Goal: Task Accomplishment & Management: Complete application form

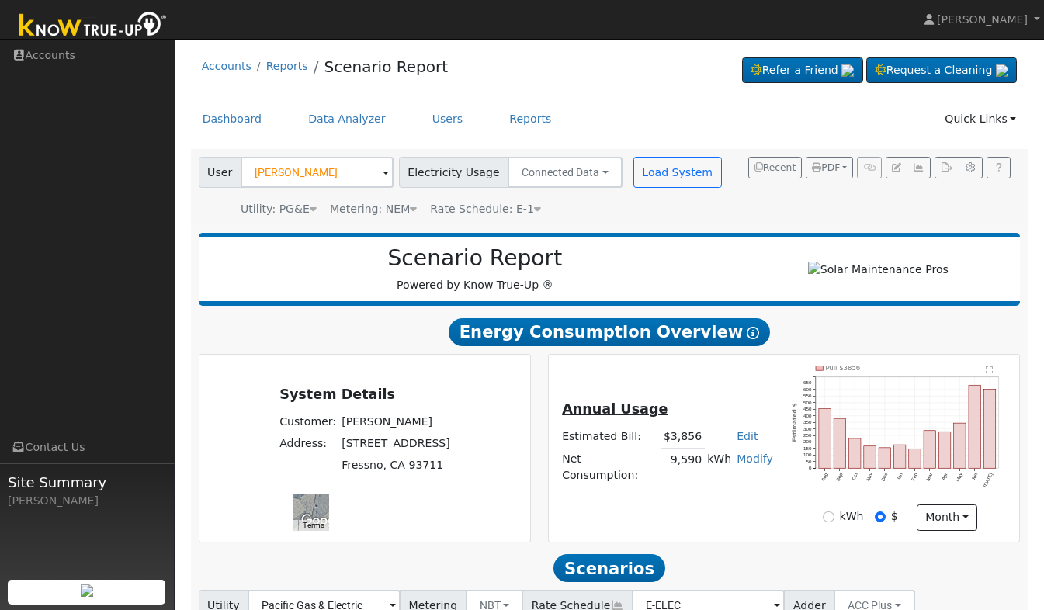
scroll to position [148, 0]
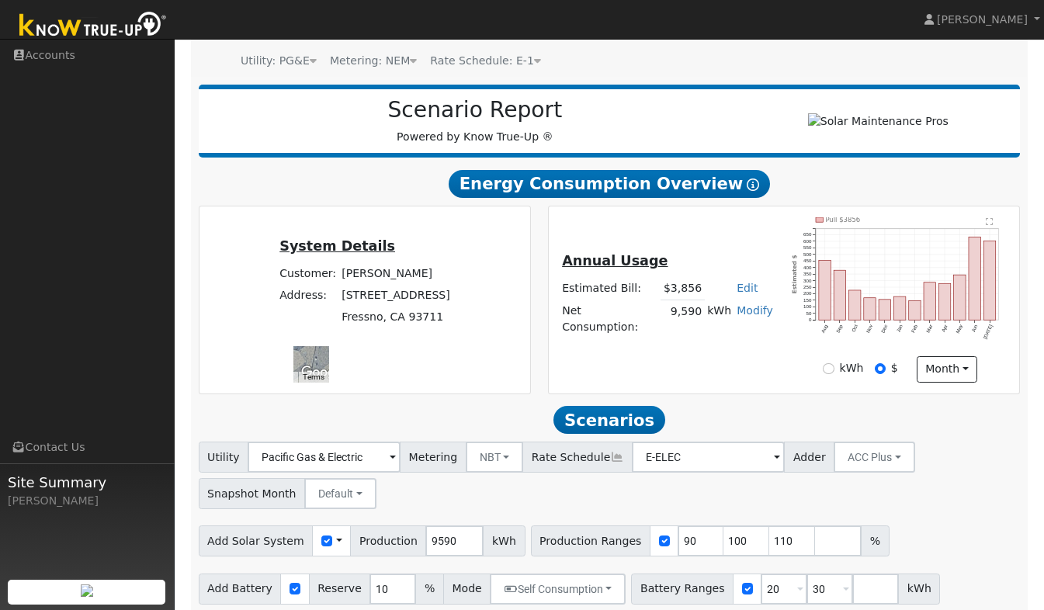
click at [92, 33] on img at bounding box center [93, 26] width 163 height 35
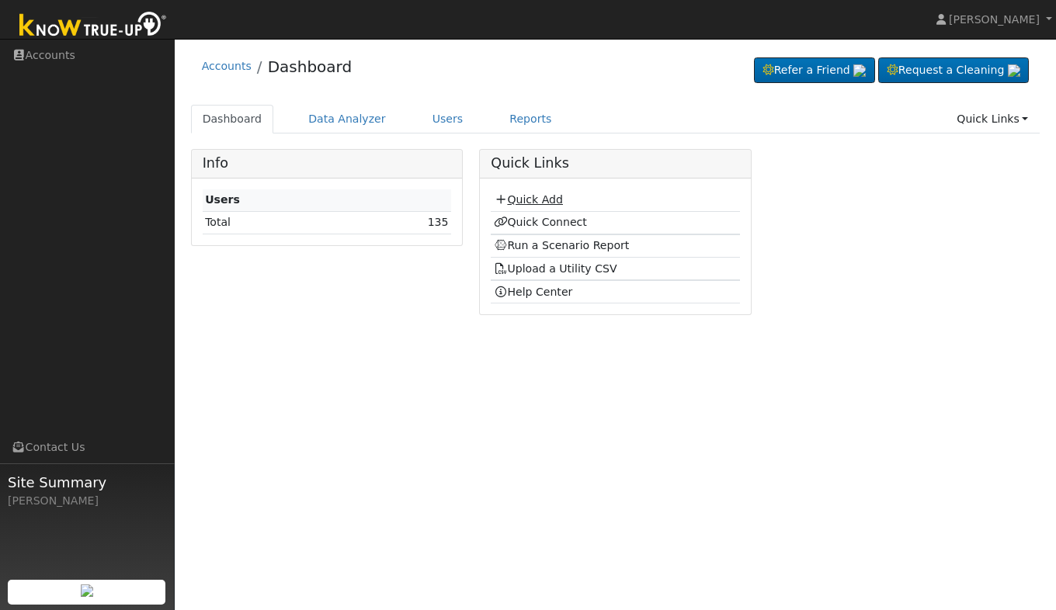
click at [538, 198] on link "Quick Add" at bounding box center [528, 199] width 69 height 12
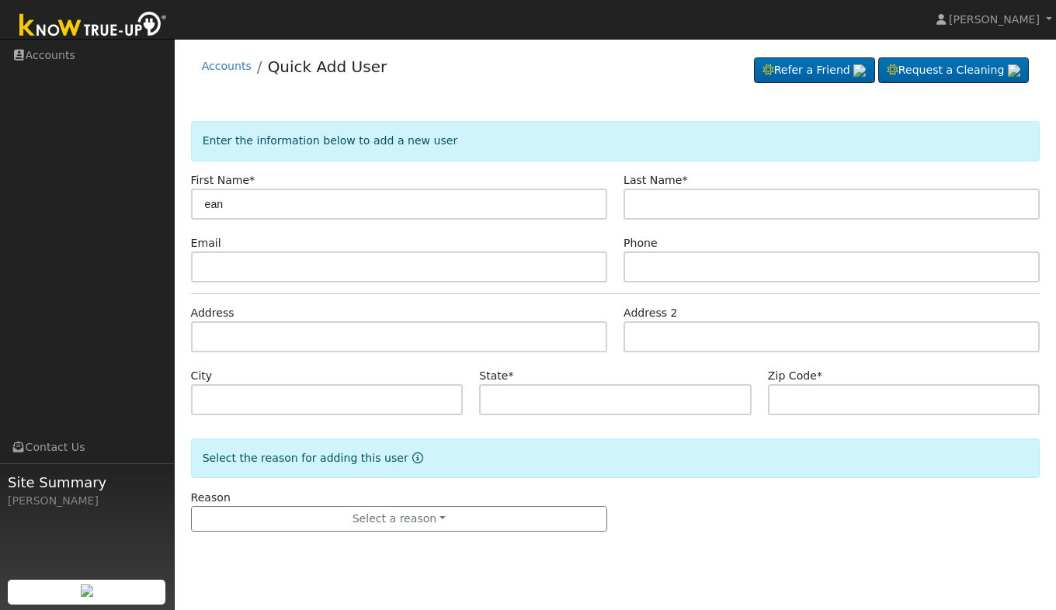
type input "ean"
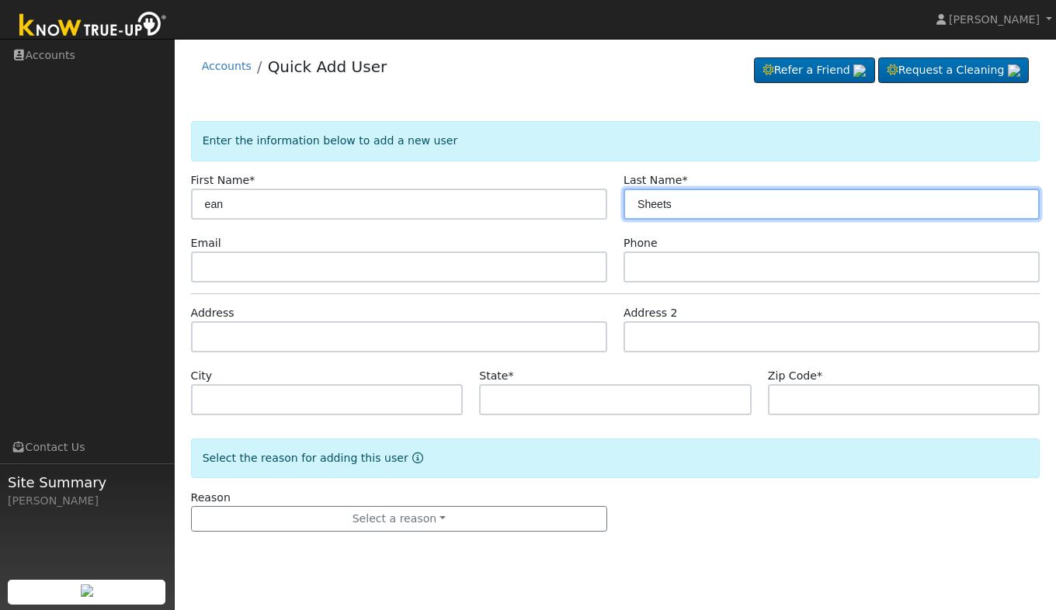
type input "Sheets"
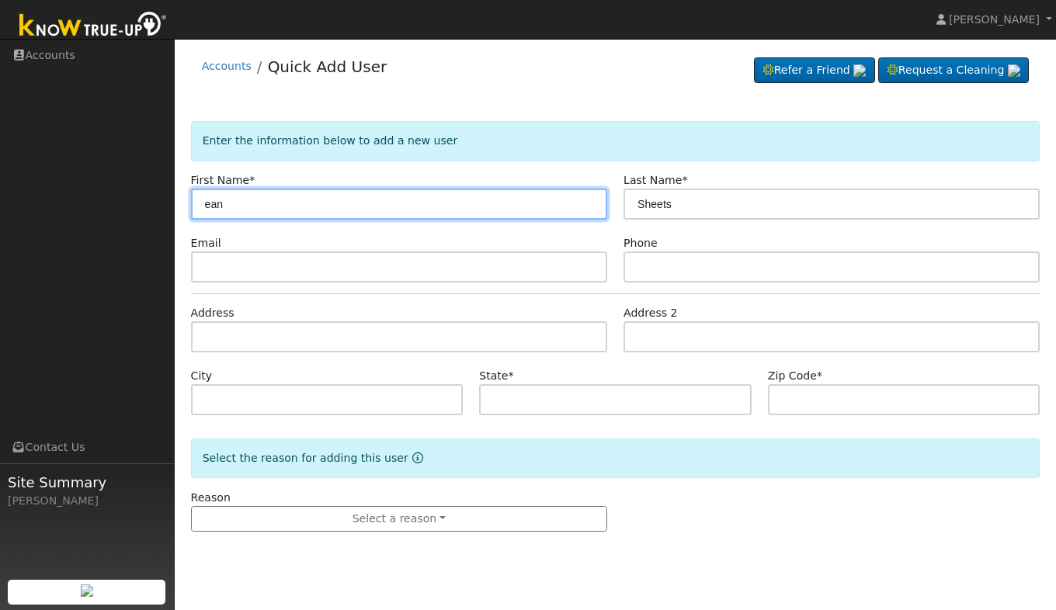
click at [205, 203] on input "ean" at bounding box center [399, 204] width 416 height 31
type input "[PERSON_NAME]"
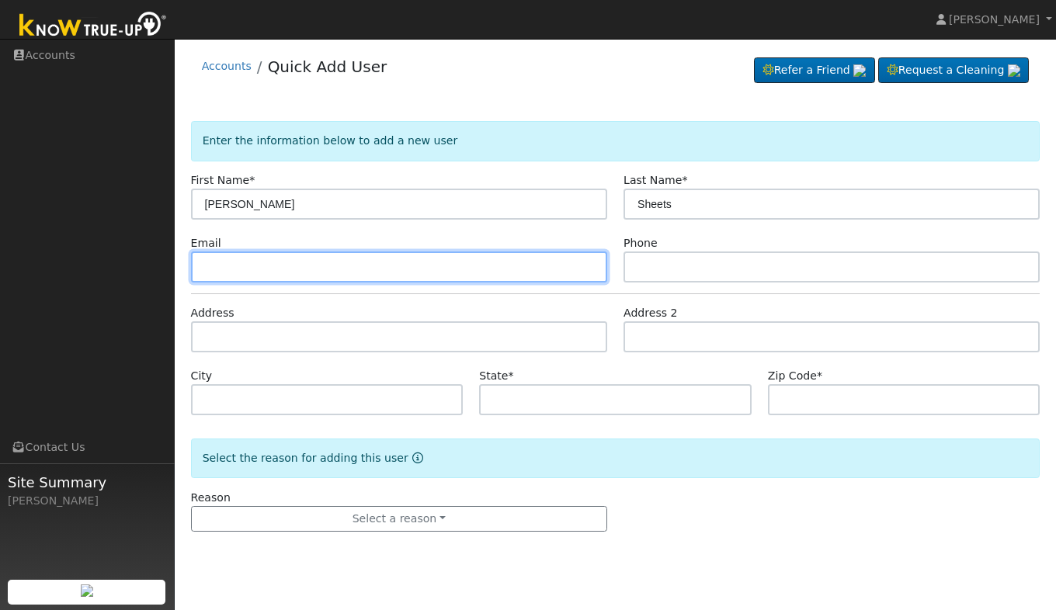
click at [359, 273] on input "text" at bounding box center [399, 267] width 416 height 31
type input "[EMAIL_ADDRESS][DOMAIN_NAME]"
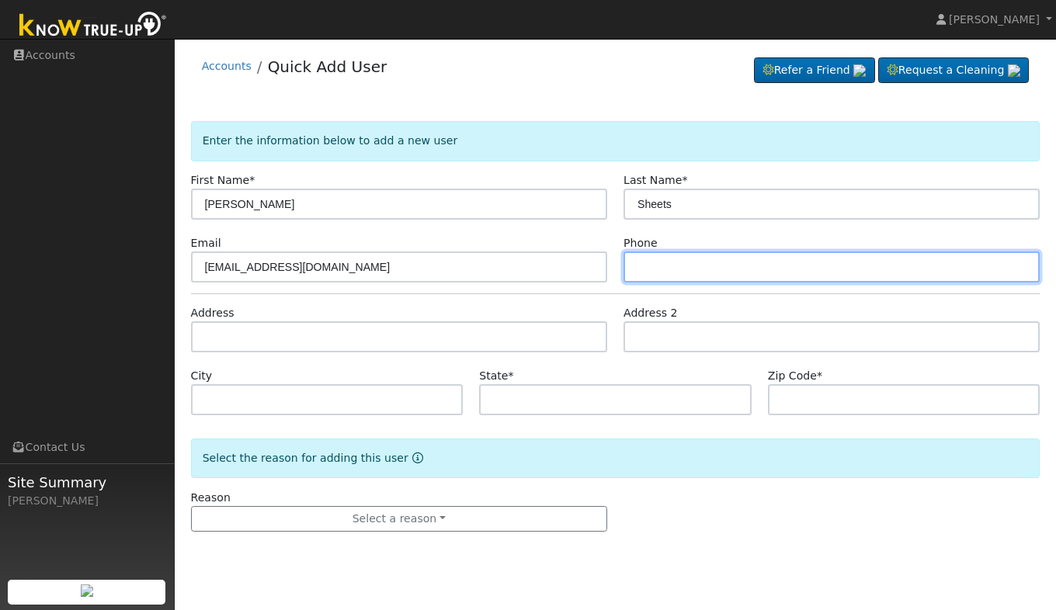
click at [730, 270] on input "text" at bounding box center [831, 267] width 416 height 31
type input "6613489561"
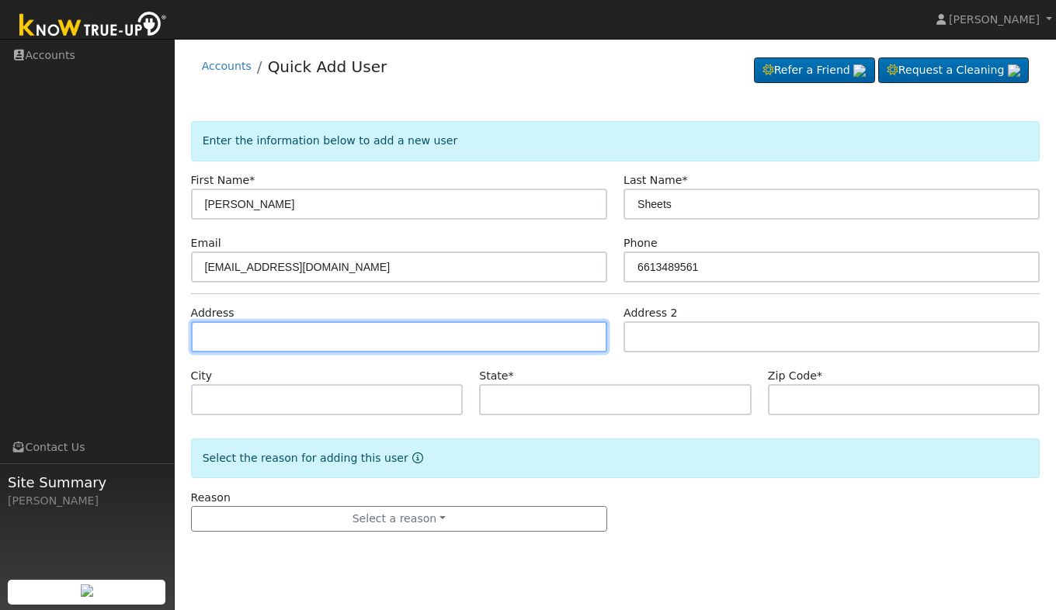
click at [516, 337] on input "text" at bounding box center [399, 336] width 416 height 31
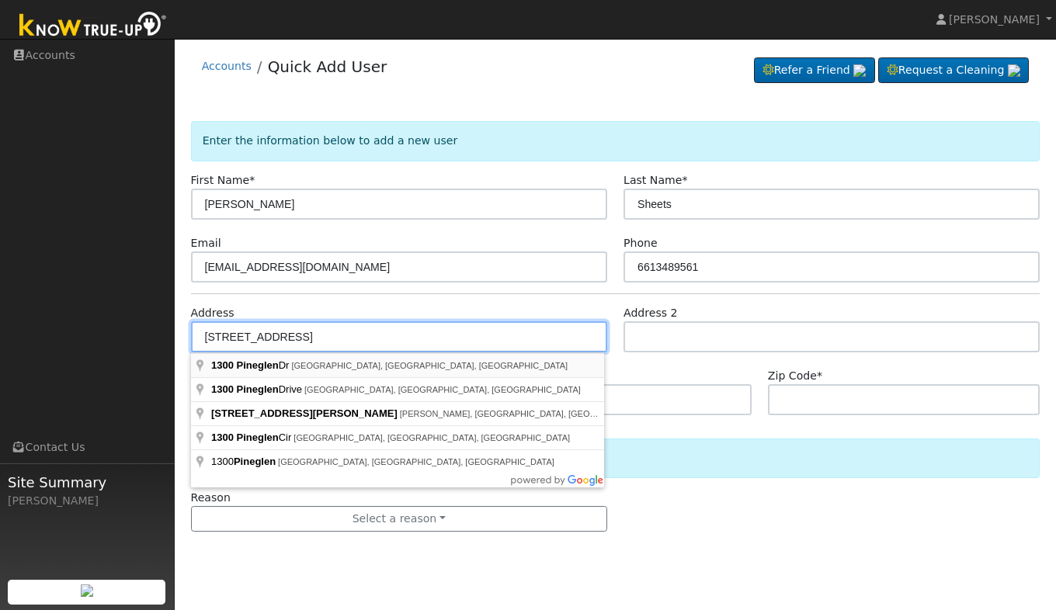
type input "1300 Pineglen Drive"
type input "Bakersfield"
type input "CA"
type input "93312"
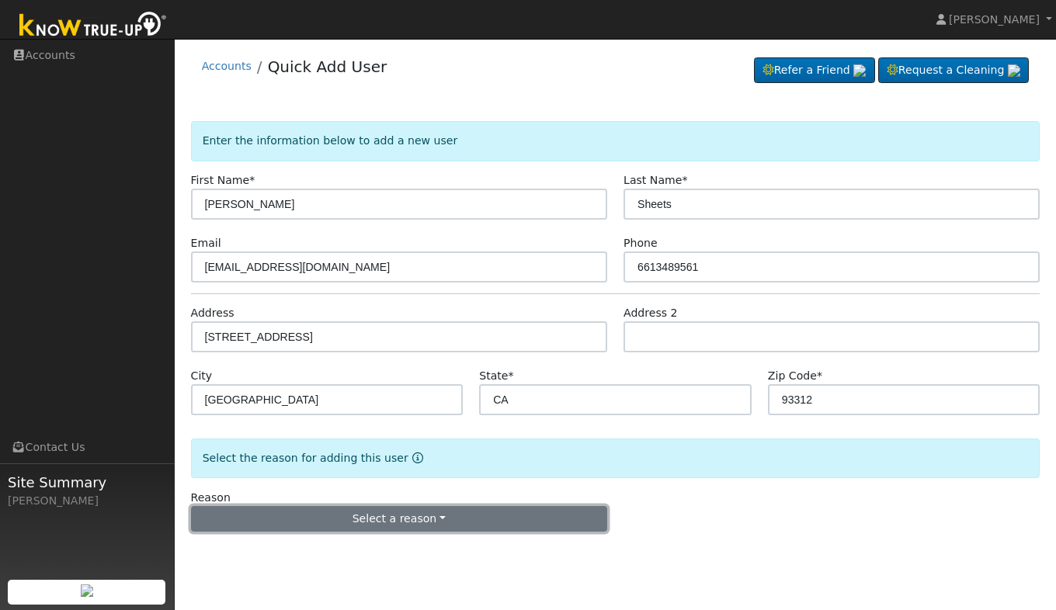
click at [431, 519] on button "Select a reason" at bounding box center [399, 519] width 416 height 26
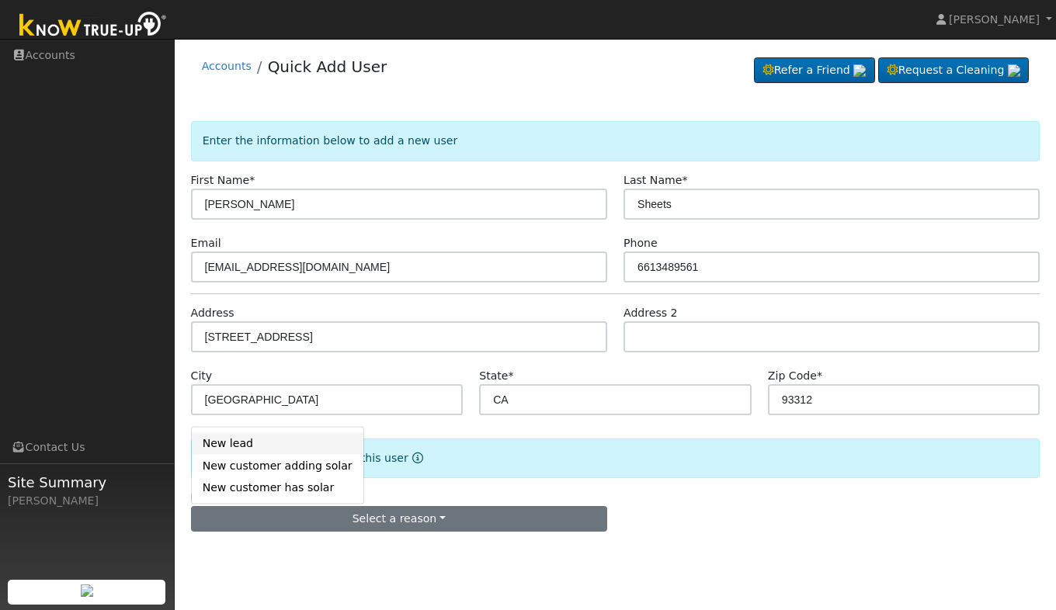
click at [270, 444] on link "New lead" at bounding box center [278, 443] width 172 height 22
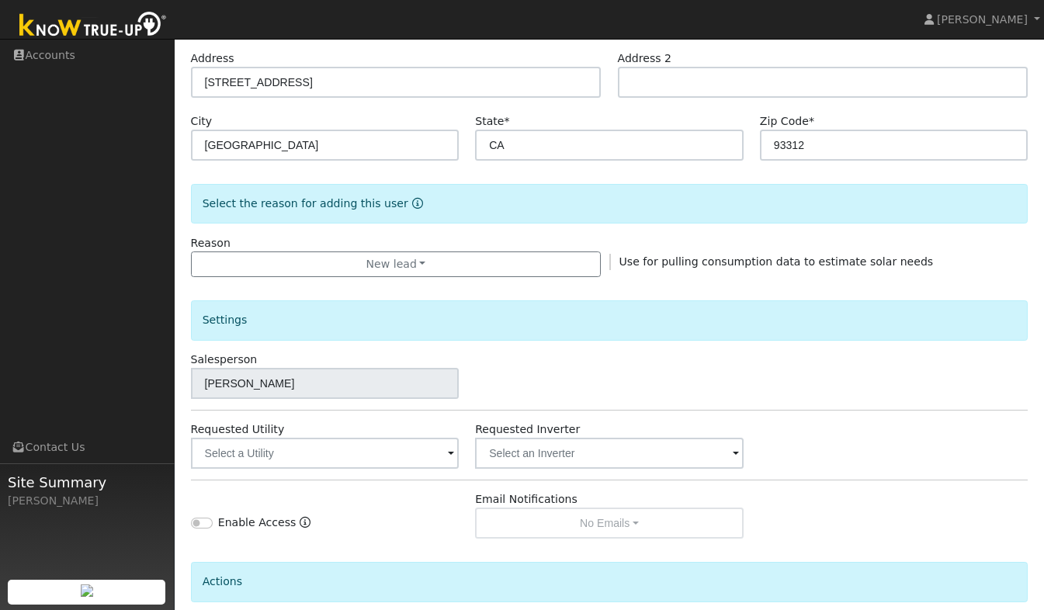
scroll to position [255, 0]
click at [452, 453] on span at bounding box center [451, 454] width 6 height 18
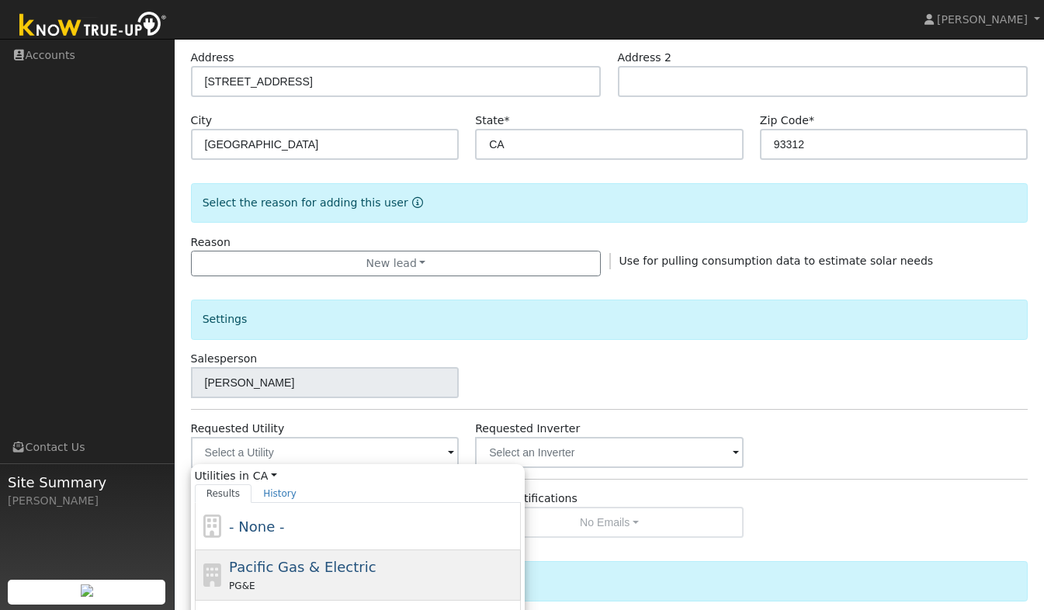
click at [310, 563] on span "Pacific Gas & Electric" at bounding box center [302, 567] width 147 height 16
type input "Pacific Gas & Electric"
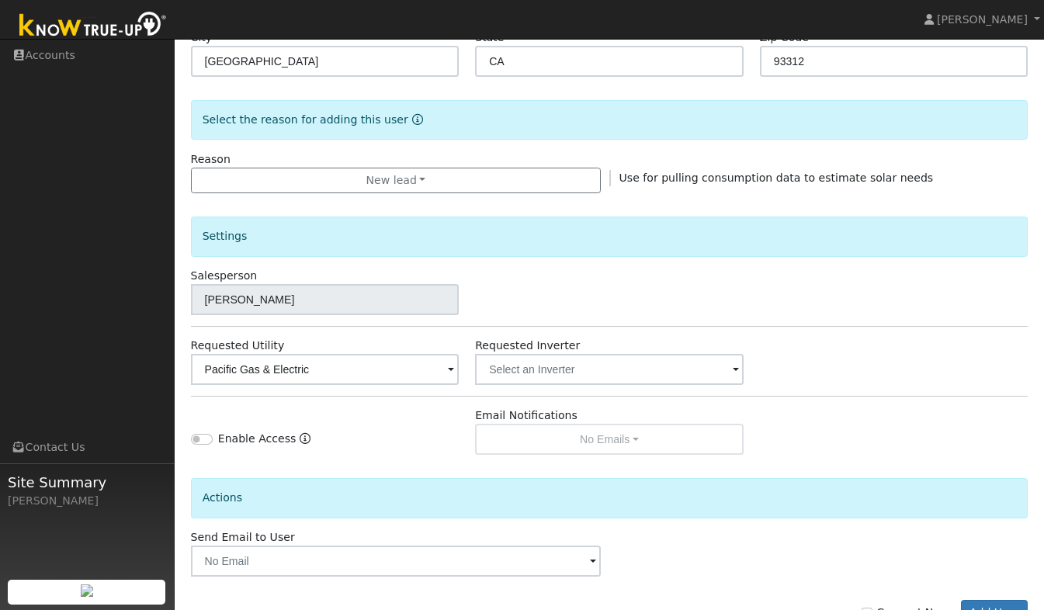
scroll to position [393, 0]
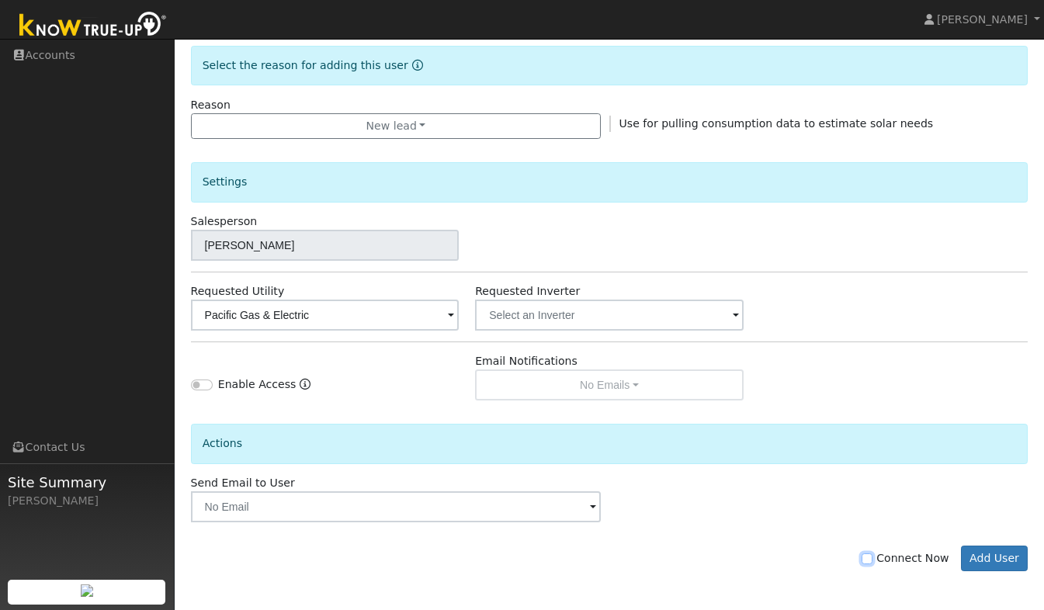
click at [873, 556] on input "Connect Now" at bounding box center [867, 559] width 11 height 11
checkbox input "true"
click at [1002, 561] on button "Add User" at bounding box center [995, 559] width 68 height 26
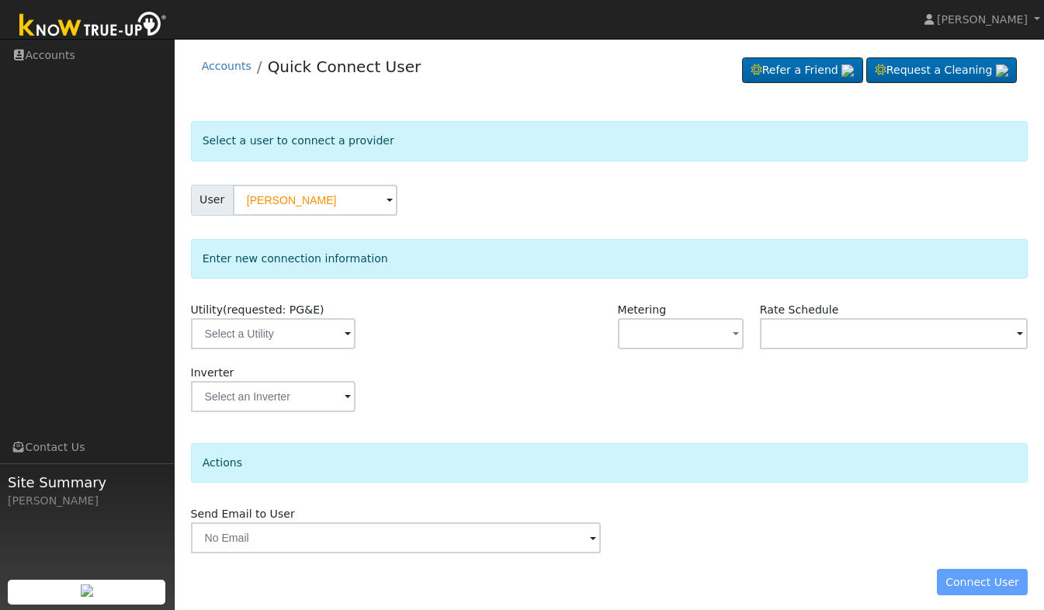
click at [345, 332] on span at bounding box center [348, 335] width 6 height 18
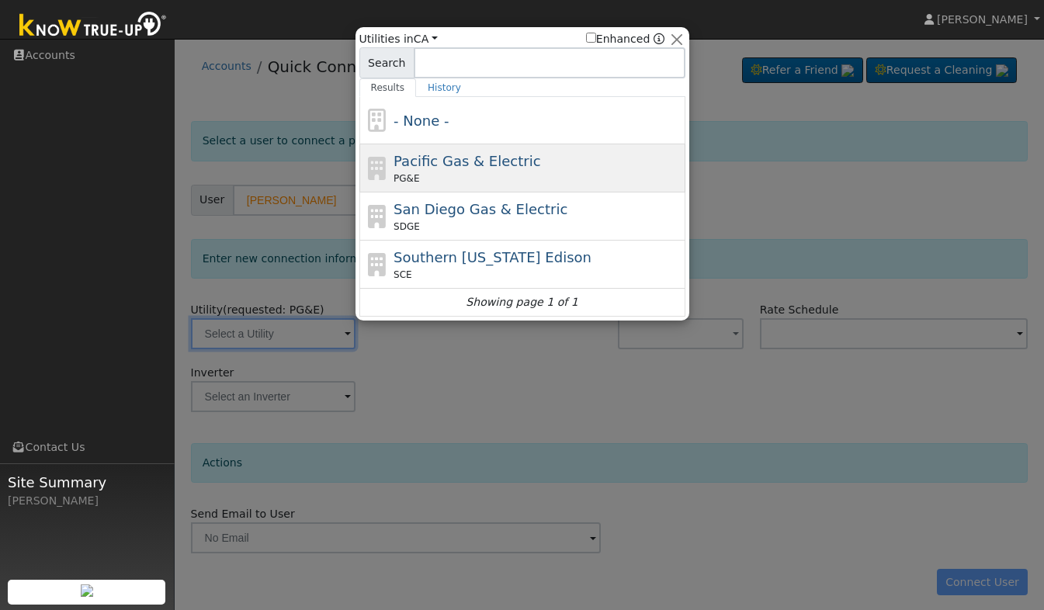
click at [523, 160] on div "Pacific Gas & Electric PG&E" at bounding box center [538, 168] width 288 height 35
type input "PG&E"
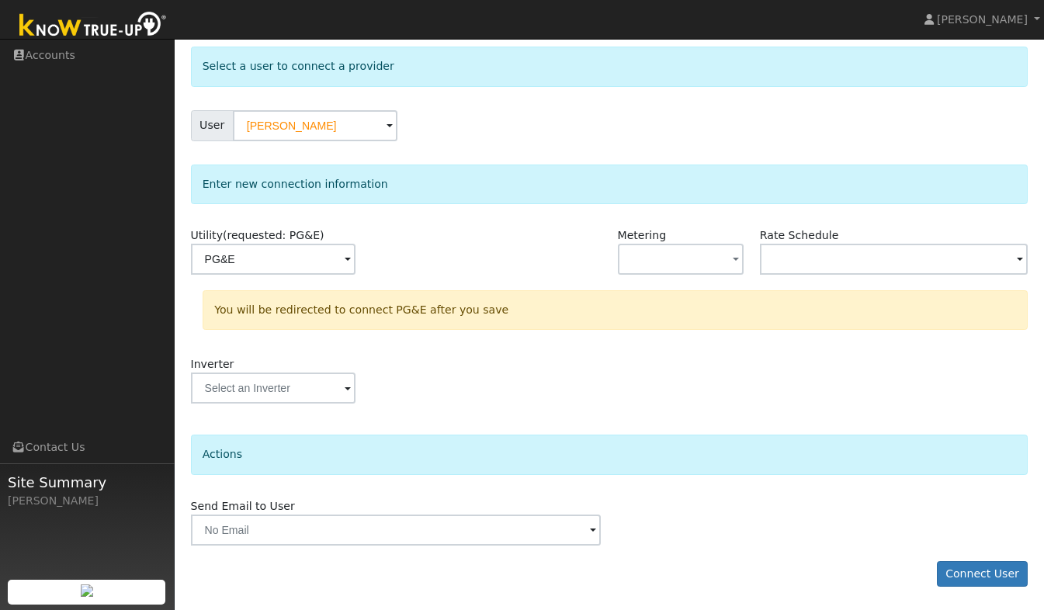
scroll to position [75, 0]
click at [986, 571] on button "Connect User" at bounding box center [983, 574] width 92 height 26
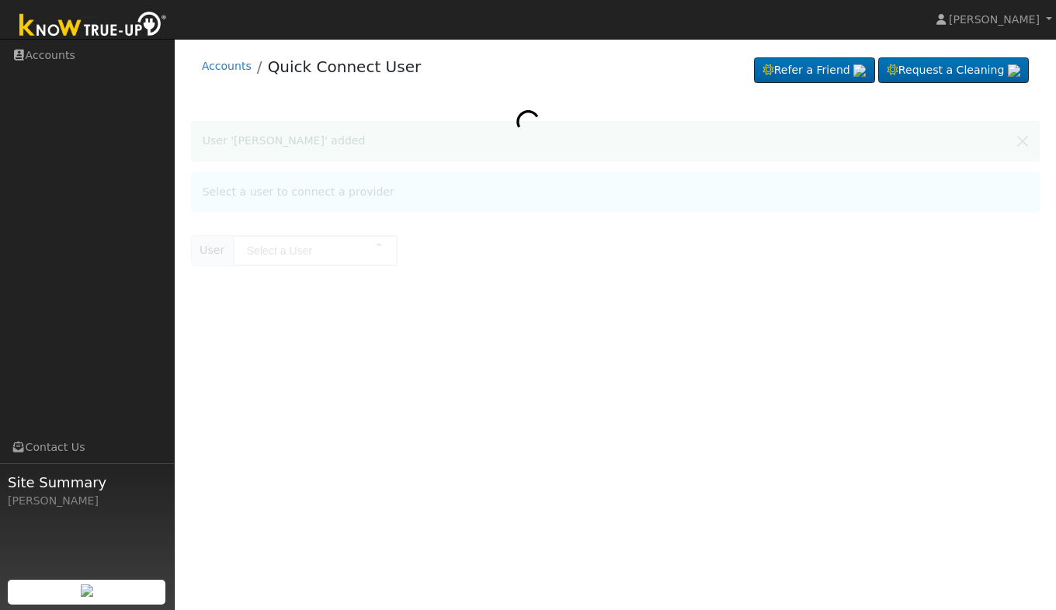
type input "[PERSON_NAME]"
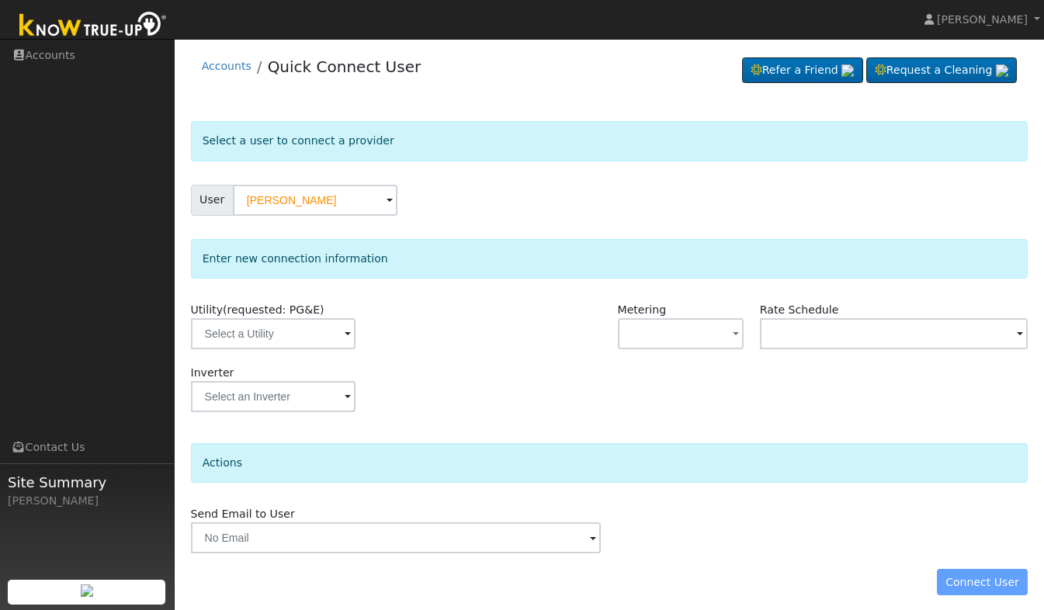
click at [345, 335] on span at bounding box center [348, 335] width 6 height 18
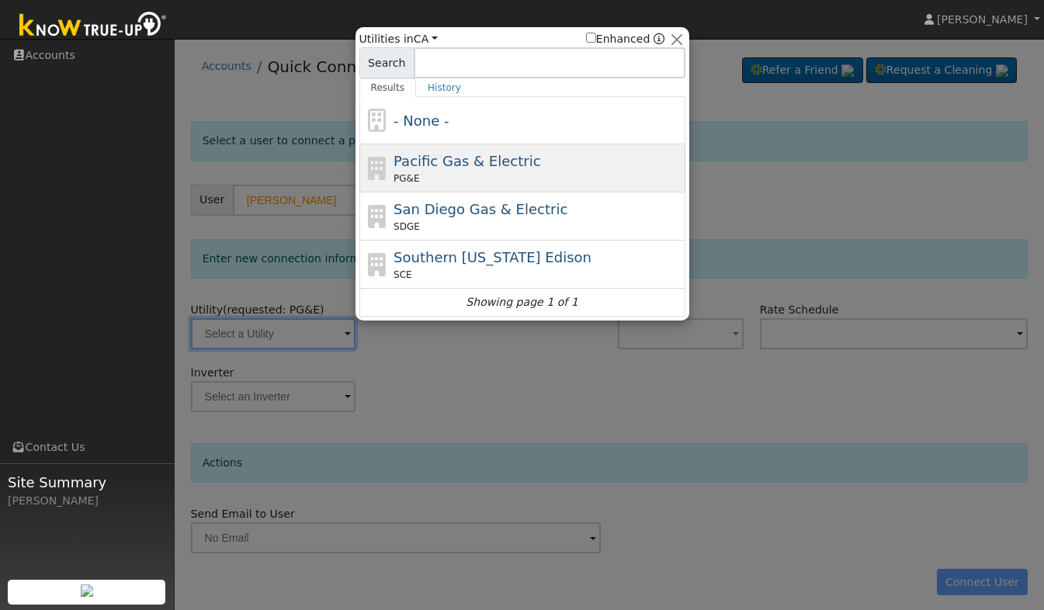
click at [525, 175] on div "PG&E" at bounding box center [538, 179] width 288 height 14
type input "PG&E"
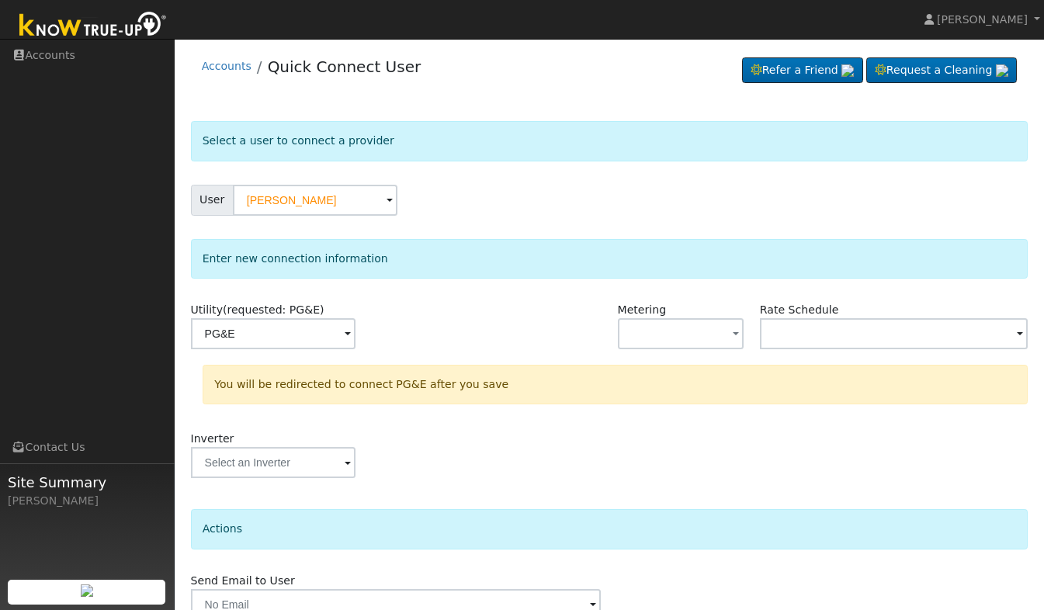
click at [720, 474] on div "Inverter" at bounding box center [609, 462] width 854 height 63
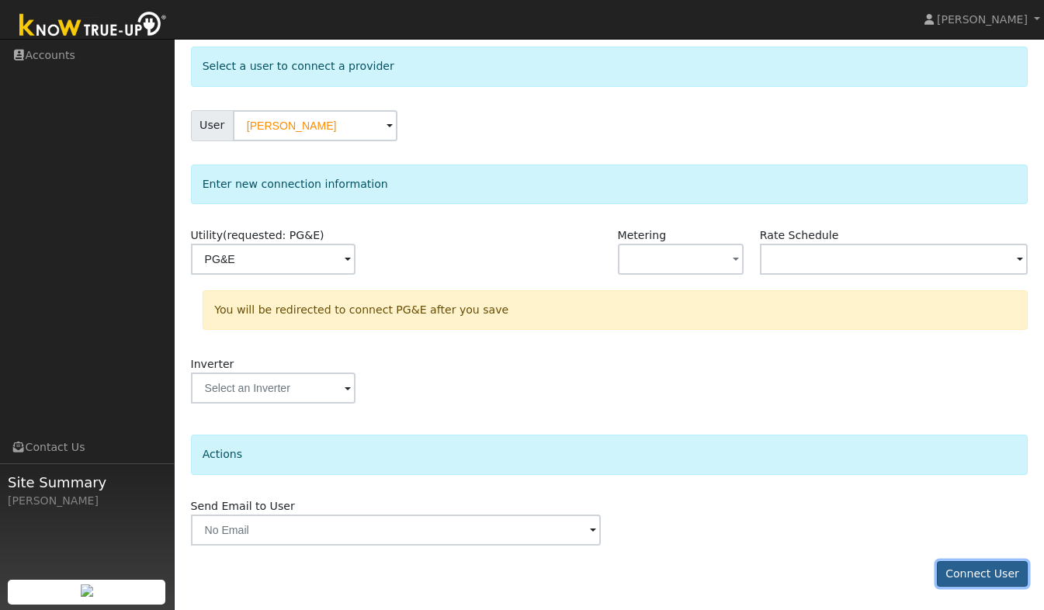
click at [984, 571] on button "Connect User" at bounding box center [983, 574] width 92 height 26
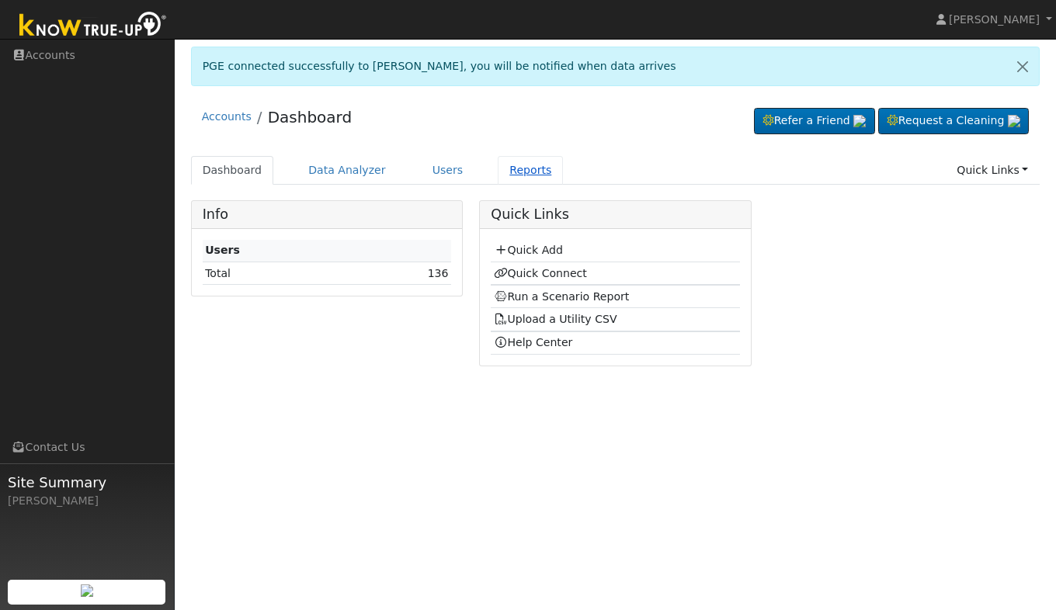
click at [498, 169] on link "Reports" at bounding box center [530, 170] width 65 height 29
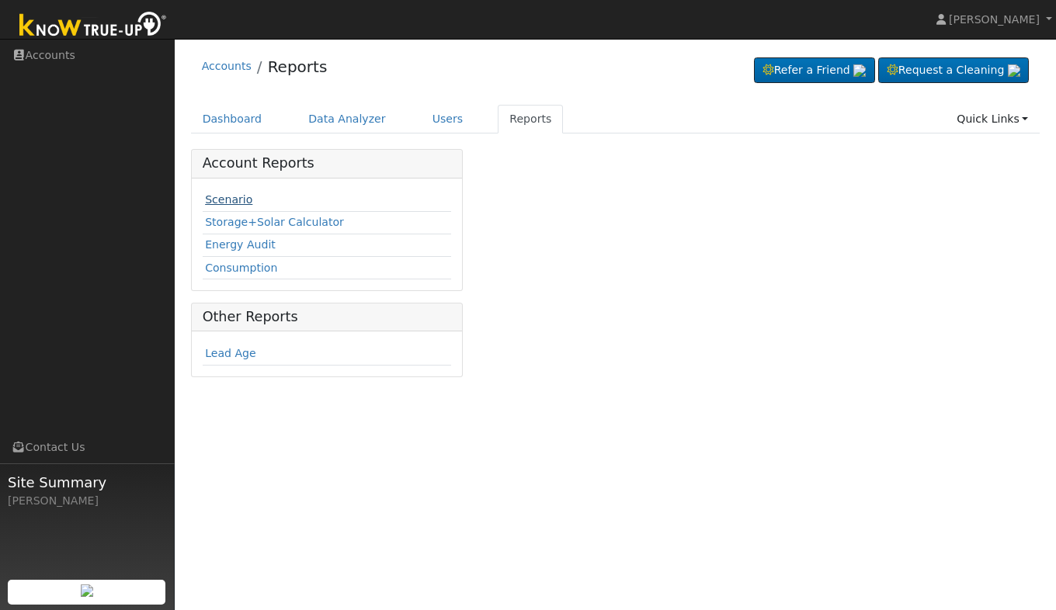
click at [221, 197] on link "Scenario" at bounding box center [228, 199] width 47 height 12
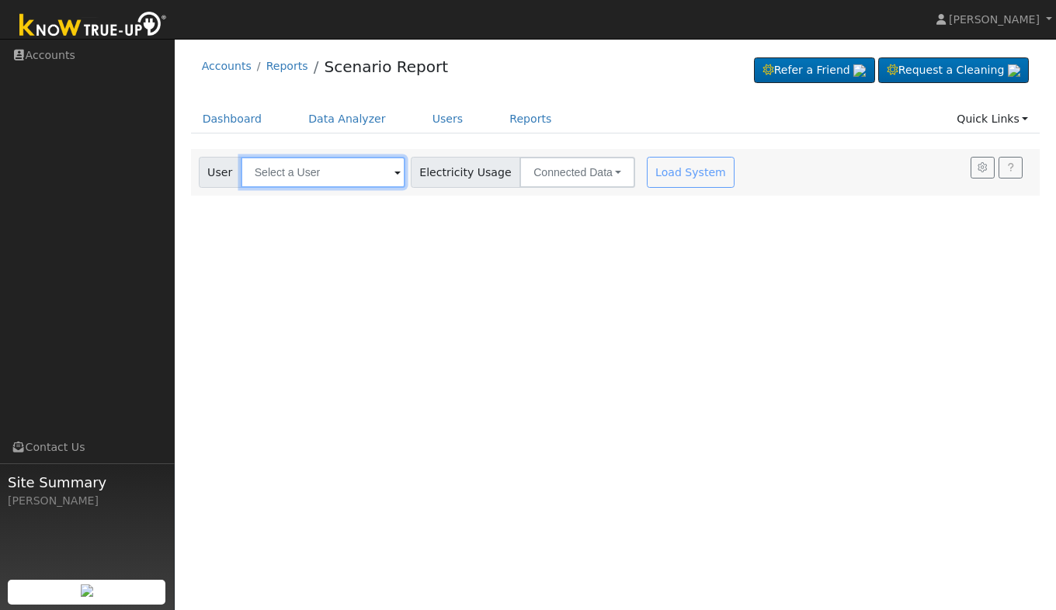
click at [330, 177] on input "text" at bounding box center [323, 172] width 165 height 31
type input "[PERSON_NAME]"
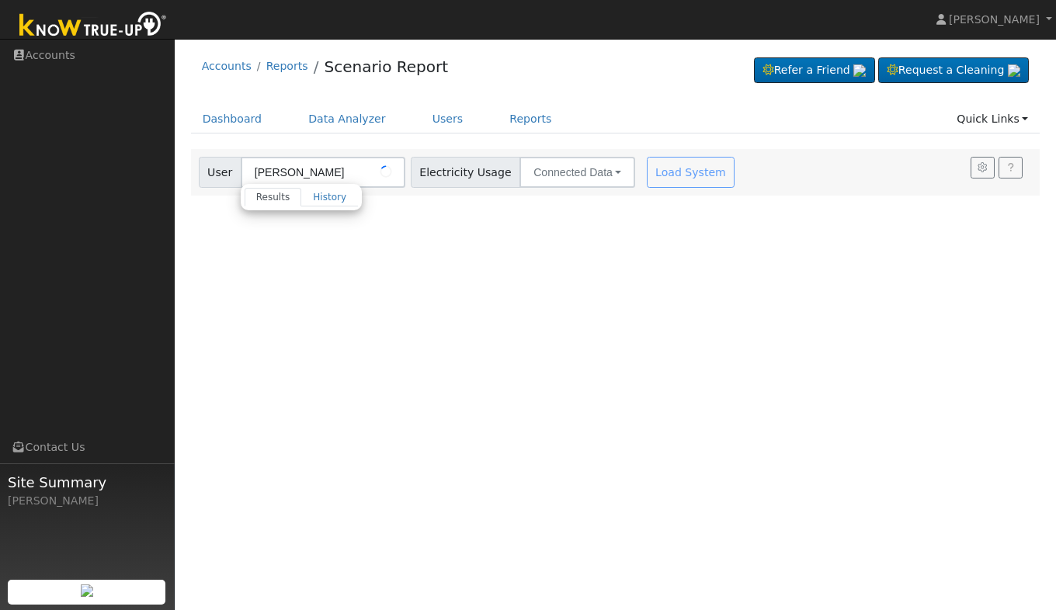
click at [639, 297] on div "User Profile First name Last name Email Email Notifications No Emails No Emails…" at bounding box center [615, 324] width 881 height 571
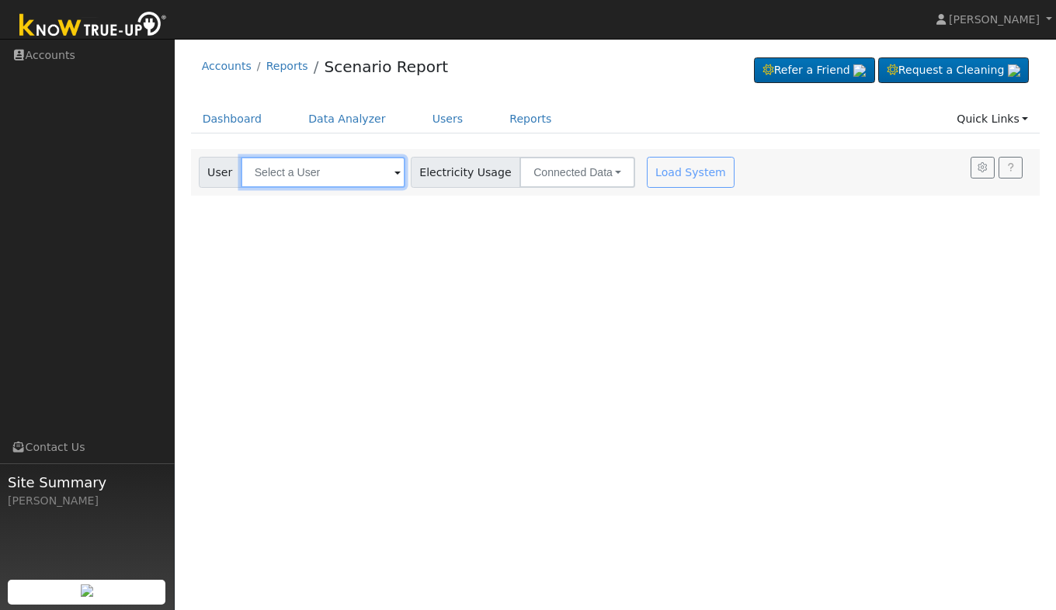
click at [352, 179] on input "text" at bounding box center [323, 172] width 165 height 31
type input "e"
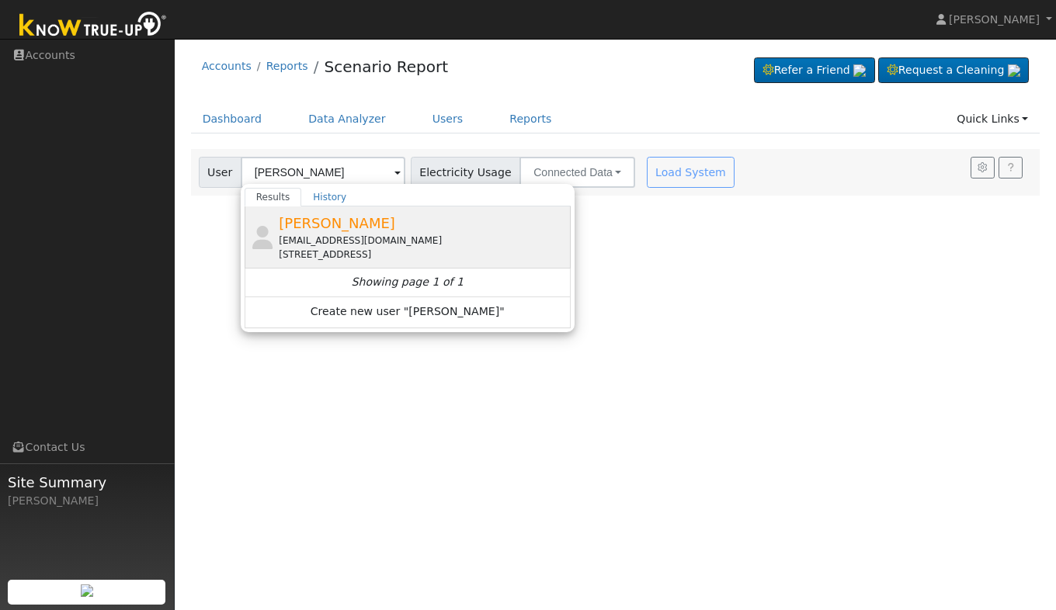
click at [321, 227] on span "[PERSON_NAME]" at bounding box center [337, 223] width 116 height 16
type input "[PERSON_NAME]"
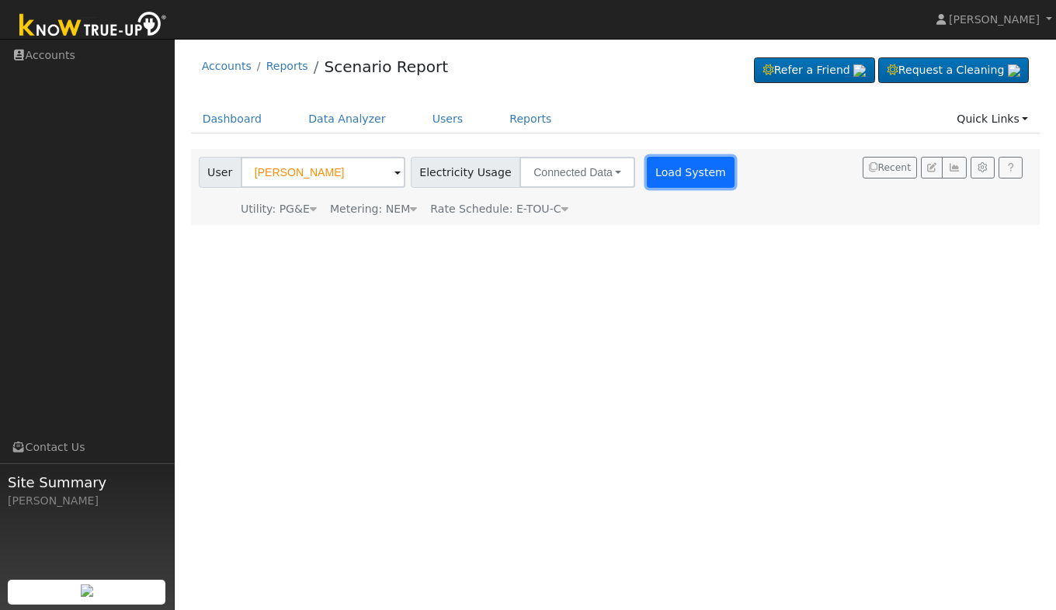
click at [660, 180] on button "Load System" at bounding box center [691, 172] width 89 height 31
